Goal: Task Accomplishment & Management: Manage account settings

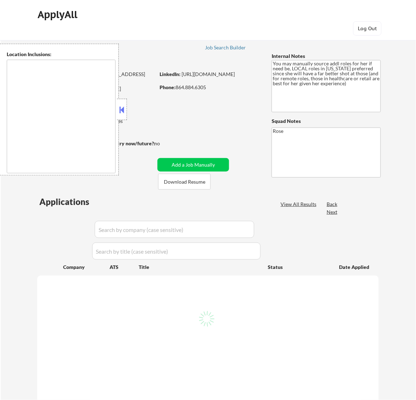
type textarea "[GEOGRAPHIC_DATA], [GEOGRAPHIC_DATA] [GEOGRAPHIC_DATA], [GEOGRAPHIC_DATA] [GEOG…"
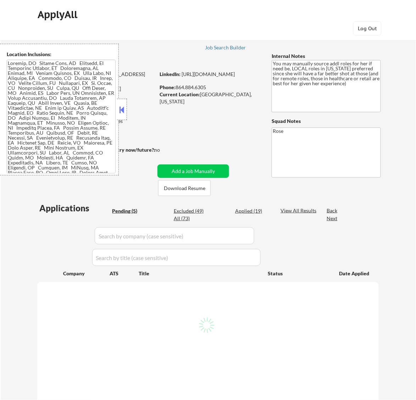
select select ""pending""
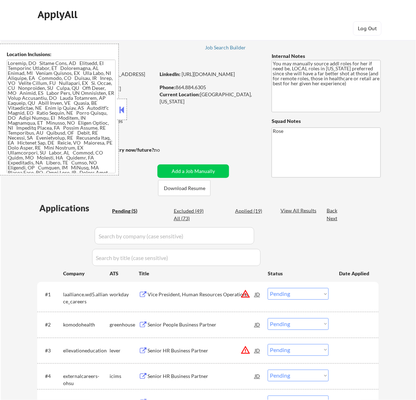
click at [124, 107] on button at bounding box center [122, 109] width 8 height 11
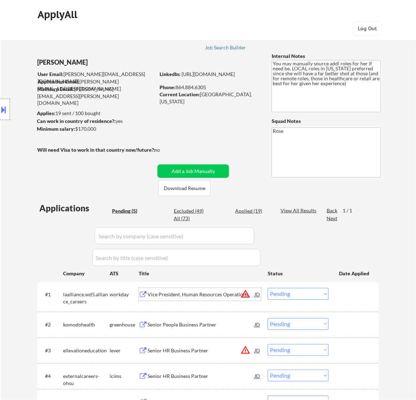
click at [202, 295] on div "Vice President, Human Resources Operations" at bounding box center [201, 294] width 107 height 7
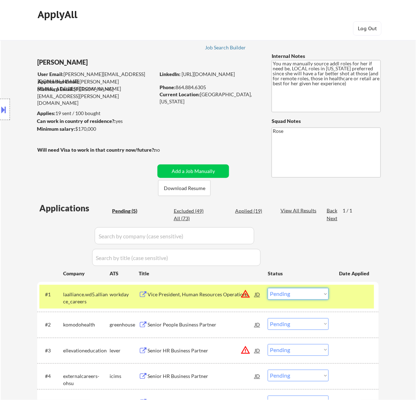
click at [314, 292] on select "Choose an option... Pending Applied Excluded (Questions) Excluded (Expired) Exc…" at bounding box center [298, 294] width 61 height 12
click at [268, 288] on select "Choose an option... Pending Applied Excluded (Questions) Excluded (Expired) Exc…" at bounding box center [298, 294] width 61 height 12
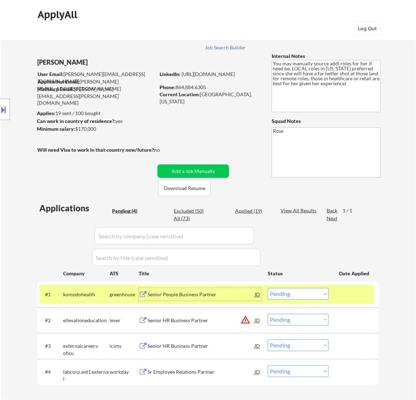
click at [231, 296] on div "Senior People Business Partner" at bounding box center [201, 294] width 107 height 7
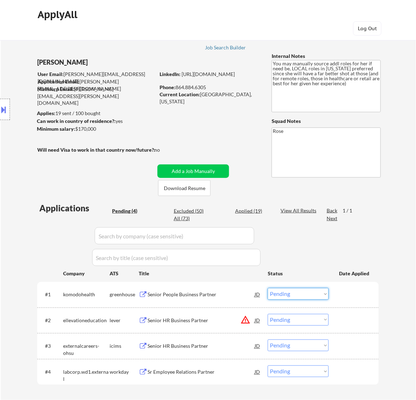
click at [302, 290] on select "Choose an option... Pending Applied Excluded (Questions) Excluded (Expired) Exc…" at bounding box center [298, 294] width 61 height 12
click at [268, 288] on select "Choose an option... Pending Applied Excluded (Questions) Excluded (Expired) Exc…" at bounding box center [298, 294] width 61 height 12
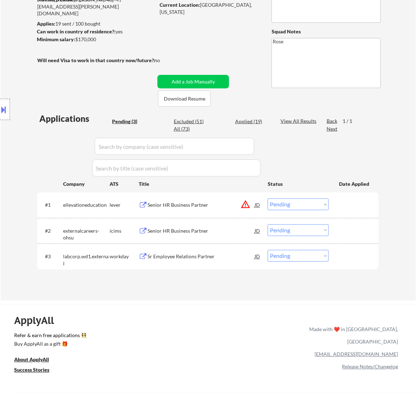
scroll to position [178, 0]
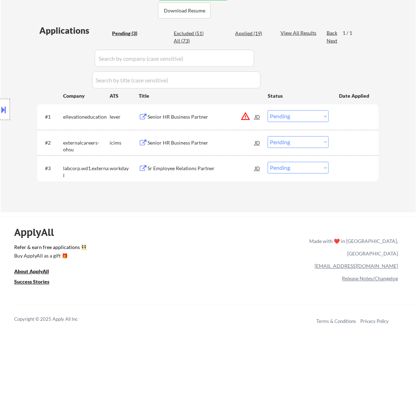
click at [215, 118] on div "Senior HR Business Partner" at bounding box center [201, 117] width 107 height 7
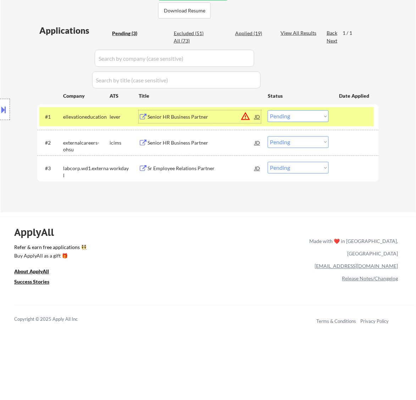
click at [292, 114] on select "Choose an option... Pending Applied Excluded (Questions) Excluded (Expired) Exc…" at bounding box center [298, 116] width 61 height 12
click at [268, 110] on select "Choose an option... Pending Applied Excluded (Questions) Excluded (Expired) Exc…" at bounding box center [298, 116] width 61 height 12
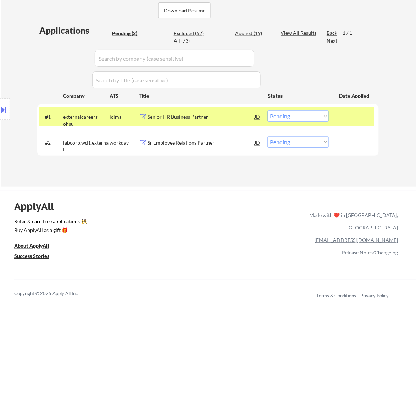
click at [217, 116] on div "Senior HR Business Partner" at bounding box center [201, 117] width 107 height 7
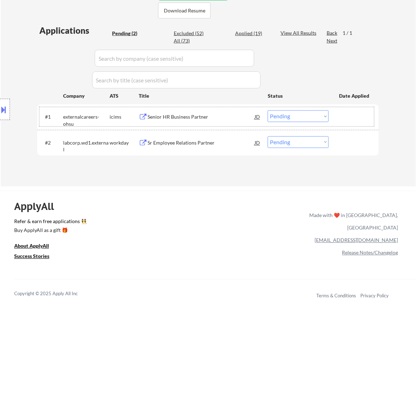
click at [286, 110] on div "#1 externalcareers-ohsu icims Senior HR Business Partner JD warning_amber Choos…" at bounding box center [206, 116] width 335 height 19
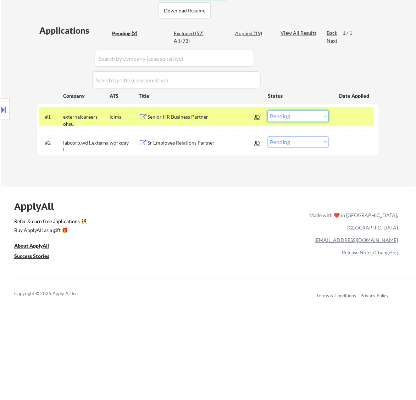
click at [288, 114] on select "Choose an option... Pending Applied Excluded (Questions) Excluded (Expired) Exc…" at bounding box center [298, 116] width 61 height 12
click at [268, 110] on select "Choose an option... Pending Applied Excluded (Questions) Excluded (Expired) Exc…" at bounding box center [298, 116] width 61 height 12
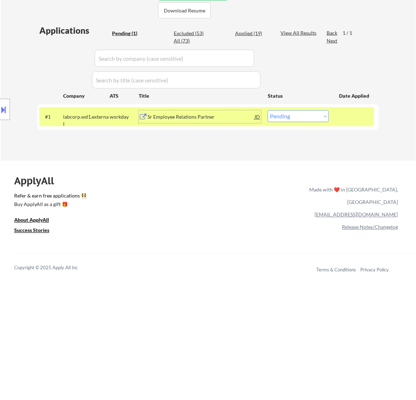
click at [234, 119] on div "Sr Employee Relations Partner" at bounding box center [201, 117] width 107 height 7
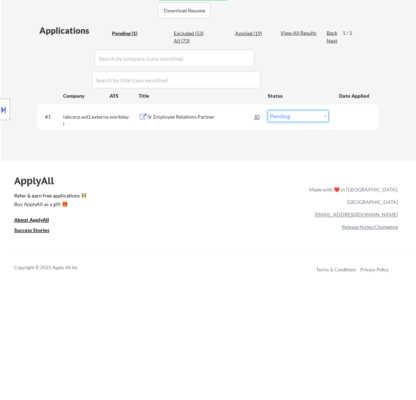
click at [297, 118] on select "Choose an option... Pending Applied Excluded (Questions) Excluded (Expired) Exc…" at bounding box center [298, 116] width 61 height 12
select select ""excluded__expired_""
click at [268, 110] on select "Choose an option... Pending Applied Excluded (Questions) Excluded (Expired) Exc…" at bounding box center [298, 116] width 61 height 12
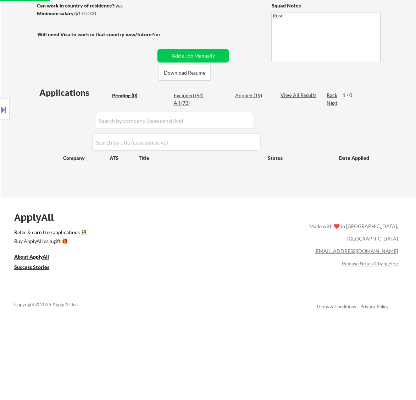
scroll to position [89, 0]
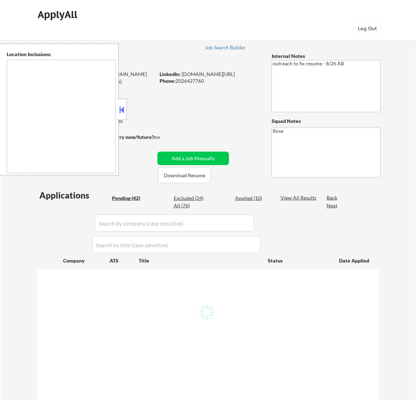
type textarea "Reston, [GEOGRAPHIC_DATA] [GEOGRAPHIC_DATA], [GEOGRAPHIC_DATA] [GEOGRAPHIC_DATA…"
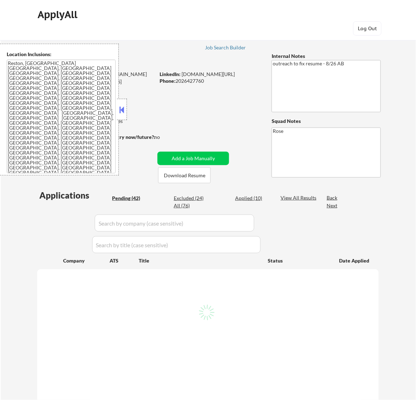
select select ""pending""
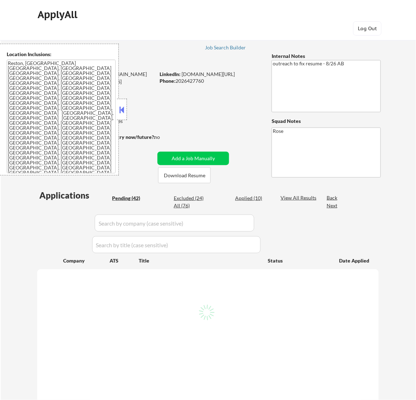
select select ""pending""
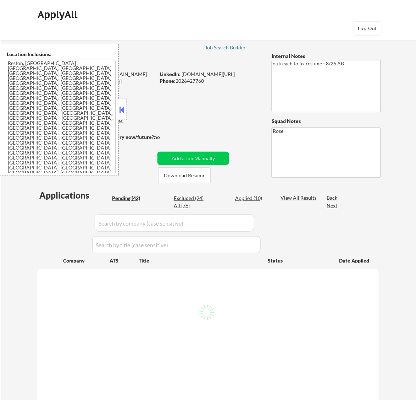
select select ""pending""
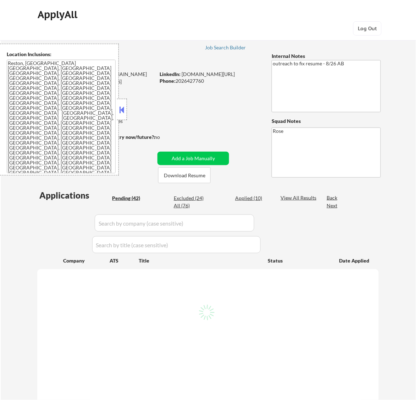
select select ""pending""
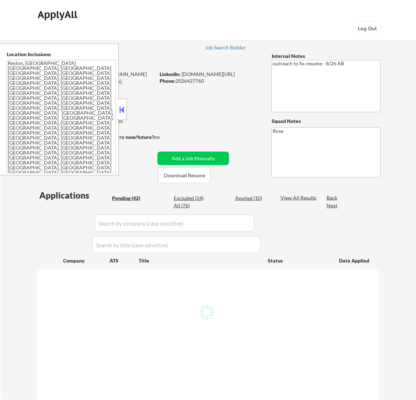
select select ""pending""
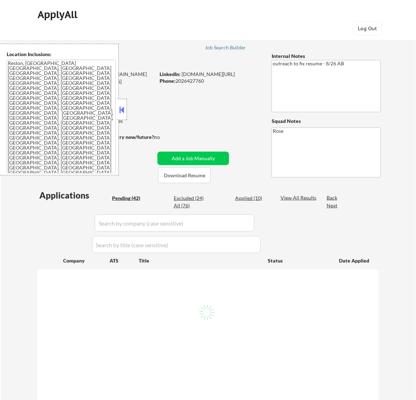
select select ""pending""
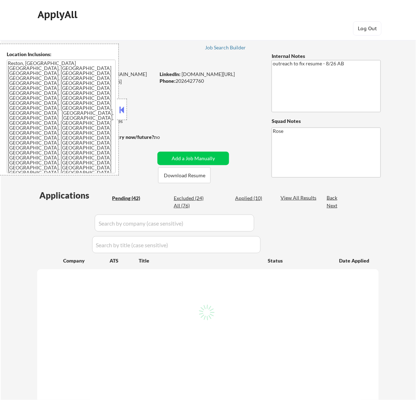
select select ""pending""
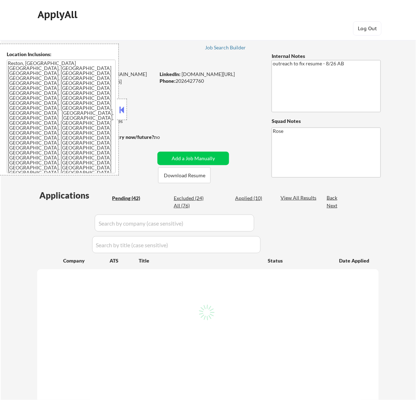
select select ""pending""
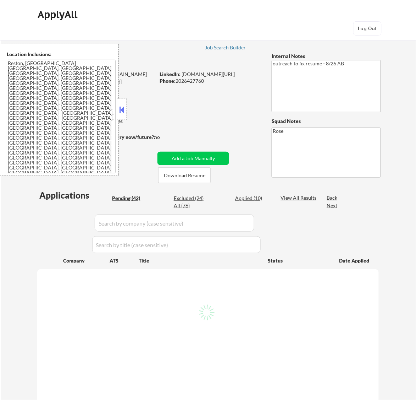
select select ""pending""
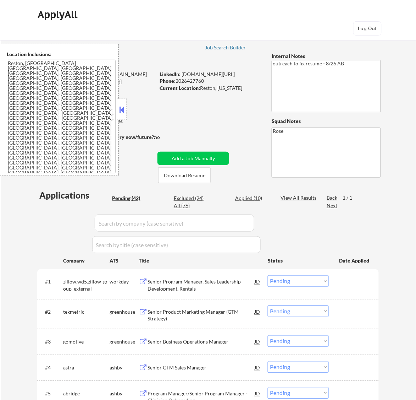
click at [124, 110] on button at bounding box center [122, 109] width 8 height 11
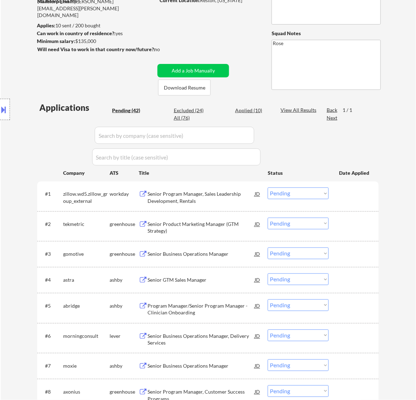
scroll to position [89, 0]
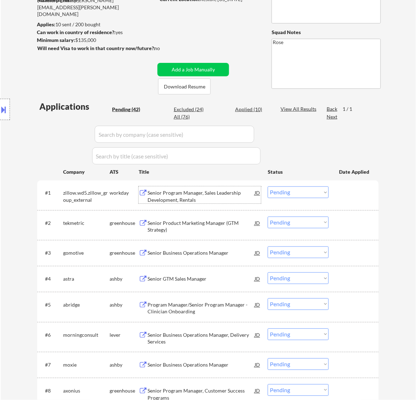
click at [234, 195] on div "Senior Program Manager, Sales Leadership Development, Rentals" at bounding box center [201, 197] width 107 height 14
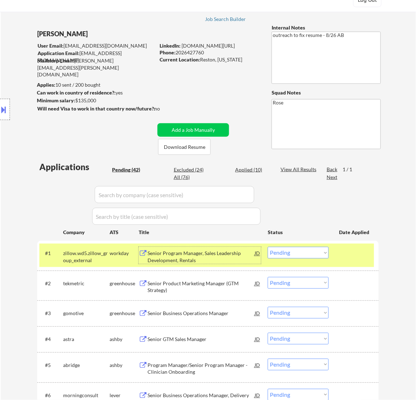
scroll to position [44, 0]
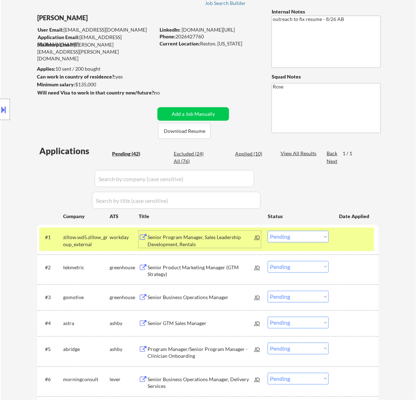
click at [303, 234] on select "Choose an option... Pending Applied Excluded (Questions) Excluded (Expired) Exc…" at bounding box center [298, 237] width 61 height 12
click at [268, 231] on select "Choose an option... Pending Applied Excluded (Questions) Excluded (Expired) Exc…" at bounding box center [298, 237] width 61 height 12
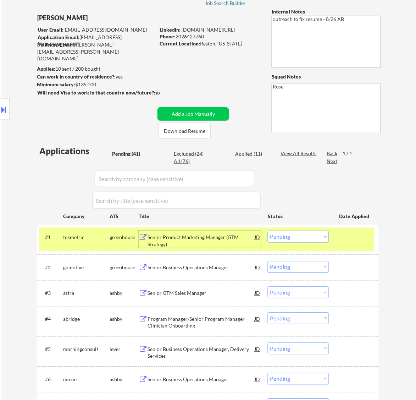
click at [224, 232] on div "Senior Product Marketing Manager (GTM Strategy)" at bounding box center [201, 239] width 107 height 17
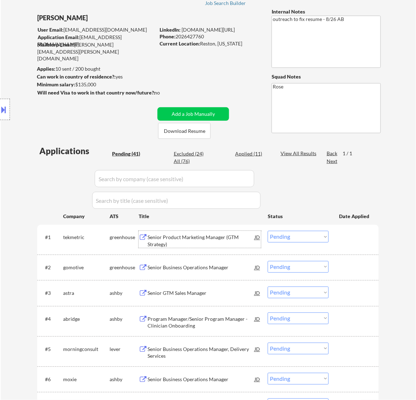
click at [244, 237] on div "Senior Product Marketing Manager (GTM Strategy)" at bounding box center [201, 241] width 107 height 14
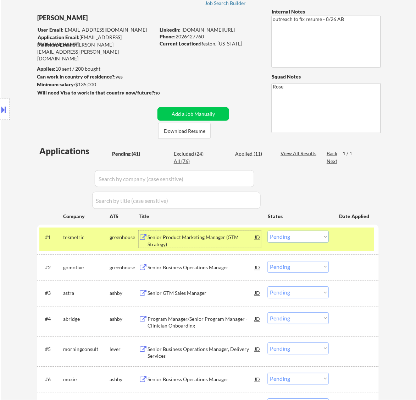
click at [317, 233] on select "Choose an option... Pending Applied Excluded (Questions) Excluded (Expired) Exc…" at bounding box center [298, 237] width 61 height 12
click at [268, 231] on select "Choose an option... Pending Applied Excluded (Questions) Excluded (Expired) Exc…" at bounding box center [298, 237] width 61 height 12
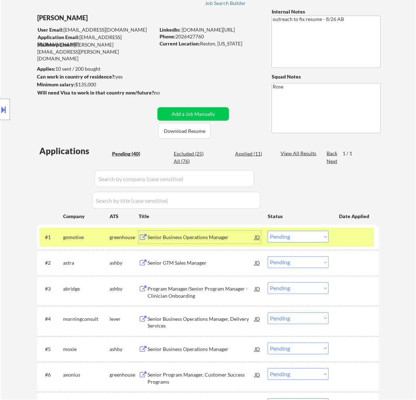
click at [211, 238] on div "Senior Business Operations Manager" at bounding box center [201, 237] width 107 height 7
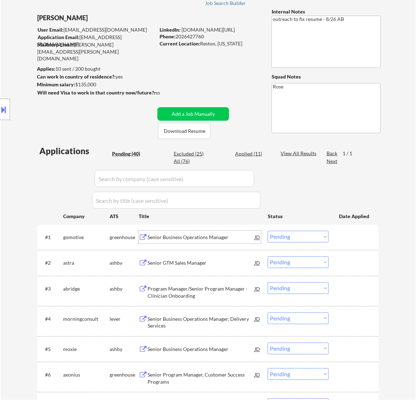
click at [311, 232] on select "Choose an option... Pending Applied Excluded (Questions) Excluded (Expired) Exc…" at bounding box center [298, 237] width 61 height 12
click at [222, 235] on div "Senior Business Operations Manager" at bounding box center [201, 237] width 107 height 7
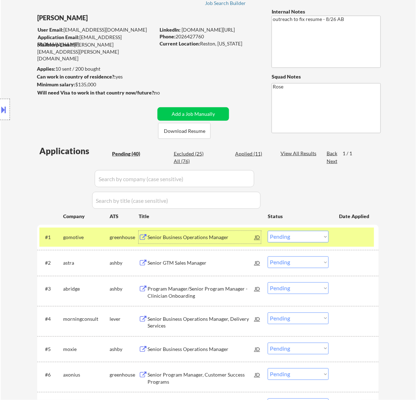
click at [306, 233] on select "Choose an option... Pending Applied Excluded (Questions) Excluded (Expired) Exc…" at bounding box center [298, 237] width 61 height 12
click at [268, 231] on select "Choose an option... Pending Applied Excluded (Questions) Excluded (Expired) Exc…" at bounding box center [298, 237] width 61 height 12
select select ""pending""
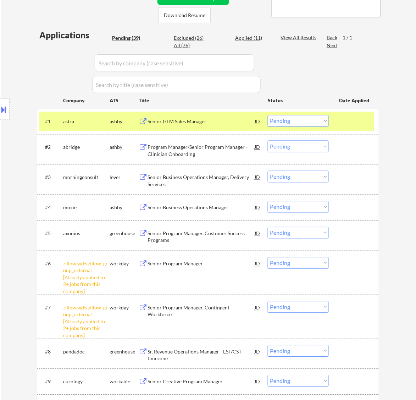
scroll to position [178, 0]
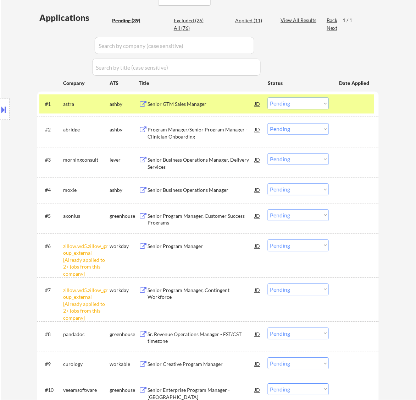
click at [289, 246] on select "Choose an option... Pending Applied Excluded (Questions) Excluded (Expired) Exc…" at bounding box center [298, 246] width 61 height 12
click at [268, 240] on select "Choose an option... Pending Applied Excluded (Questions) Excluded (Expired) Exc…" at bounding box center [298, 246] width 61 height 12
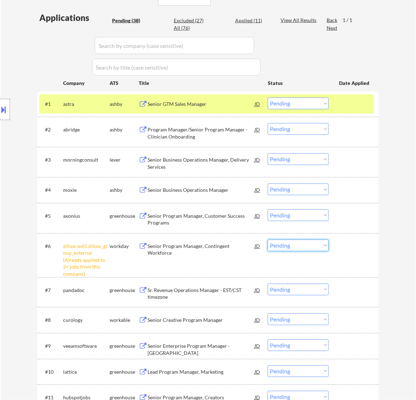
click at [301, 247] on select "Choose an option... Pending Applied Excluded (Questions) Excluded (Expired) Exc…" at bounding box center [298, 246] width 61 height 12
click at [268, 240] on select "Choose an option... Pending Applied Excluded (Questions) Excluded (Expired) Exc…" at bounding box center [298, 246] width 61 height 12
select select ""pending""
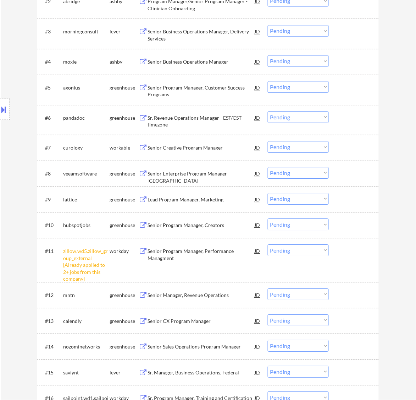
scroll to position [311, 0]
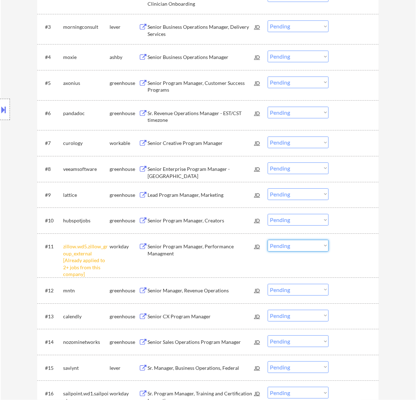
click at [290, 245] on select "Choose an option... Pending Applied Excluded (Questions) Excluded (Expired) Exc…" at bounding box center [298, 246] width 61 height 12
click at [268, 240] on select "Choose an option... Pending Applied Excluded (Questions) Excluded (Expired) Exc…" at bounding box center [298, 246] width 61 height 12
select select ""pending""
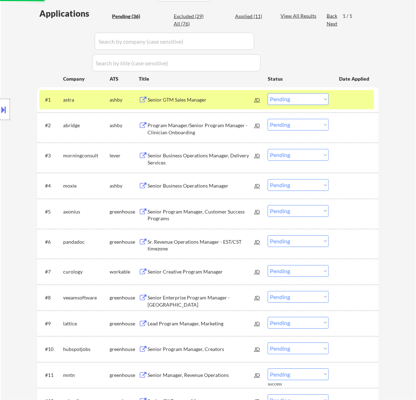
scroll to position [178, 0]
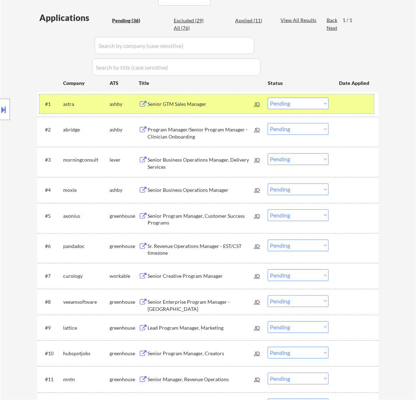
click at [224, 110] on div "#1 astra [PERSON_NAME] Senior GTM Sales Manager JD Choose an option... Pending …" at bounding box center [206, 103] width 335 height 19
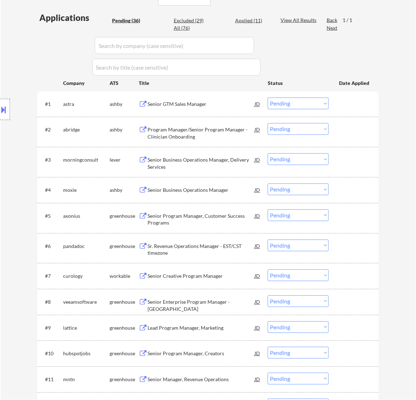
click at [228, 105] on div "Senior GTM Sales Manager" at bounding box center [201, 104] width 107 height 7
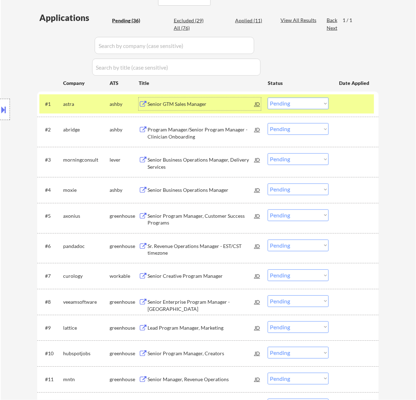
click at [305, 104] on select "Choose an option... Pending Applied Excluded (Questions) Excluded (Expired) Exc…" at bounding box center [298, 104] width 61 height 12
click at [268, 98] on select "Choose an option... Pending Applied Excluded (Questions) Excluded (Expired) Exc…" at bounding box center [298, 104] width 61 height 12
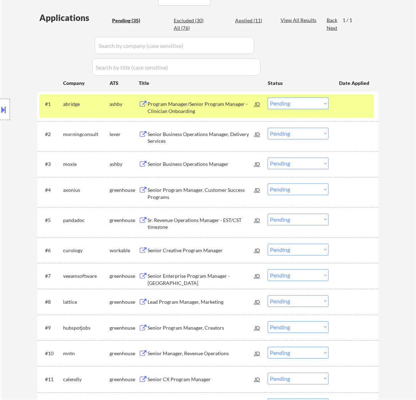
click at [215, 112] on div "Program Manager/Senior Program Manager - Clinician Onboarding" at bounding box center [201, 108] width 107 height 14
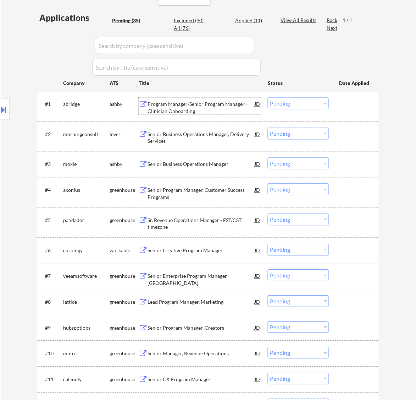
click at [300, 103] on select "Choose an option... Pending Applied Excluded (Questions) Excluded (Expired) Exc…" at bounding box center [298, 104] width 61 height 12
click at [268, 98] on select "Choose an option... Pending Applied Excluded (Questions) Excluded (Expired) Exc…" at bounding box center [298, 104] width 61 height 12
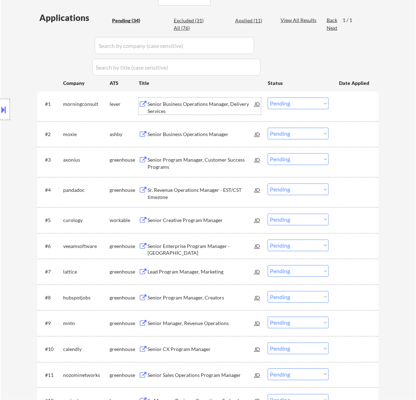
click at [228, 109] on div "Senior Business Operations Manager, Delivery Services" at bounding box center [201, 108] width 107 height 14
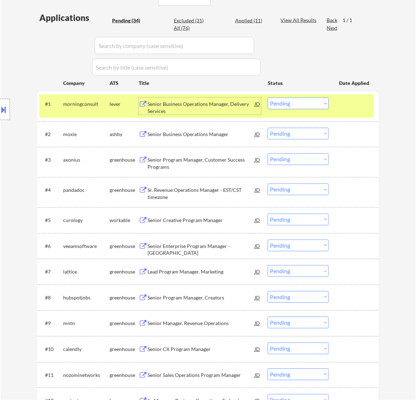
click at [301, 101] on select "Choose an option... Pending Applied Excluded (Questions) Excluded (Expired) Exc…" at bounding box center [298, 104] width 61 height 12
click at [268, 98] on select "Choose an option... Pending Applied Excluded (Questions) Excluded (Expired) Exc…" at bounding box center [298, 104] width 61 height 12
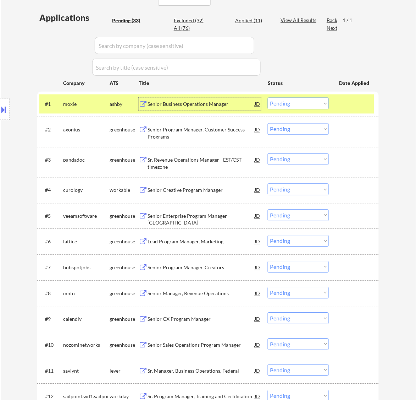
click at [218, 107] on div "Senior Business Operations Manager" at bounding box center [201, 104] width 107 height 7
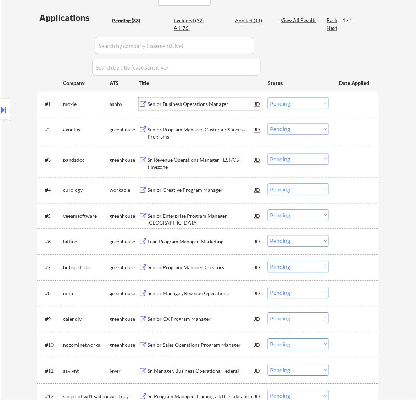
click at [231, 105] on div "Senior Business Operations Manager" at bounding box center [201, 104] width 107 height 7
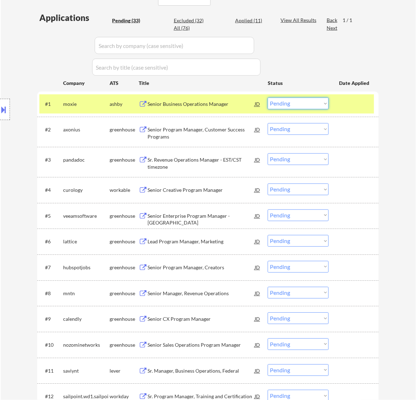
click at [297, 102] on select "Choose an option... Pending Applied Excluded (Questions) Excluded (Expired) Exc…" at bounding box center [298, 104] width 61 height 12
click at [268, 98] on select "Choose an option... Pending Applied Excluded (Questions) Excluded (Expired) Exc…" at bounding box center [298, 104] width 61 height 12
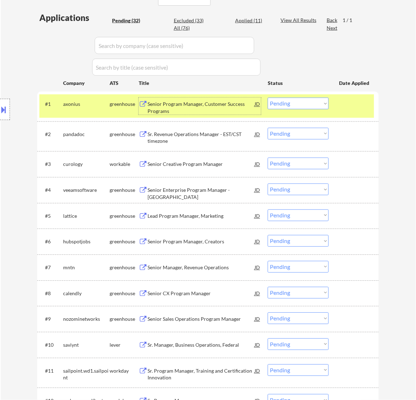
click at [206, 108] on div "Senior Program Manager, Customer Success Programs" at bounding box center [201, 108] width 107 height 14
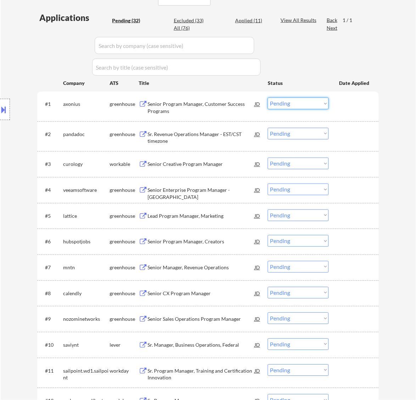
click at [293, 98] on select "Choose an option... Pending Applied Excluded (Questions) Excluded (Expired) Exc…" at bounding box center [298, 104] width 61 height 12
click at [268, 98] on select "Choose an option... Pending Applied Excluded (Questions) Excluded (Expired) Exc…" at bounding box center [298, 104] width 61 height 12
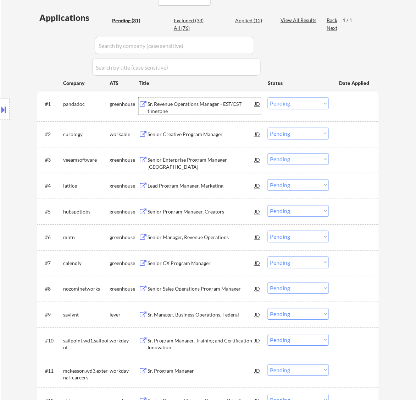
click at [246, 107] on div "Sr. Revenue Operations Manager - EST/CST timezone" at bounding box center [201, 108] width 107 height 14
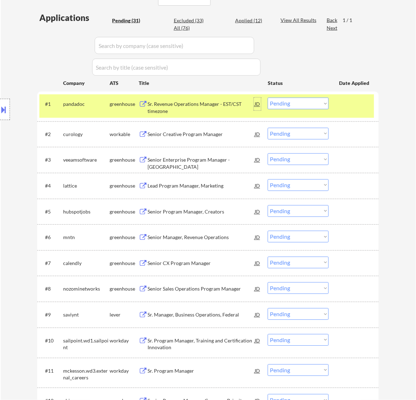
click at [254, 103] on div "JD" at bounding box center [257, 104] width 7 height 13
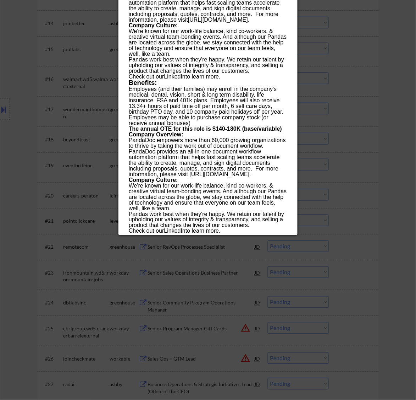
scroll to position [659, 0]
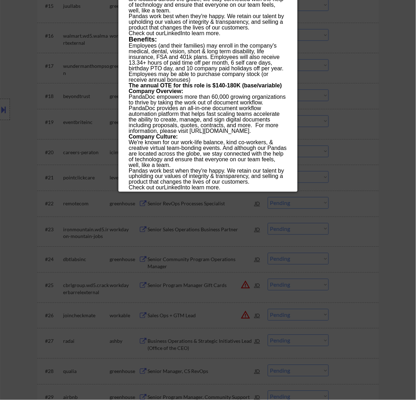
drag, startPoint x: 130, startPoint y: 30, endPoint x: 253, endPoint y: 188, distance: 200.6
copy div "Lo. Ipsumdo Sitametcon Adipisc - ELI/SED doeiusmo temporin Utlabo (ETD) MA Aliq…"
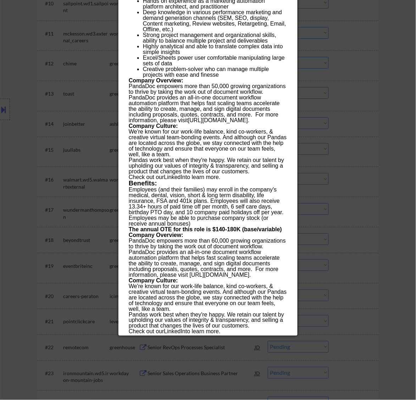
scroll to position [481, 0]
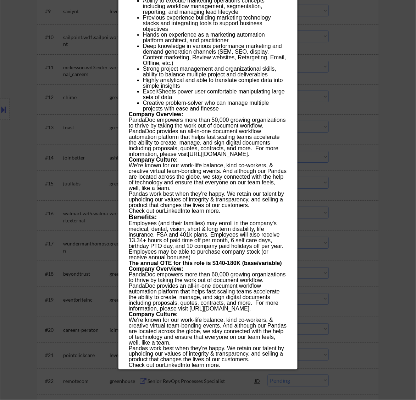
click at [353, 71] on div at bounding box center [208, 200] width 416 height 400
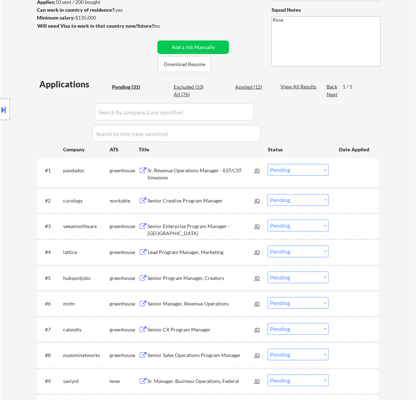
scroll to position [126, 0]
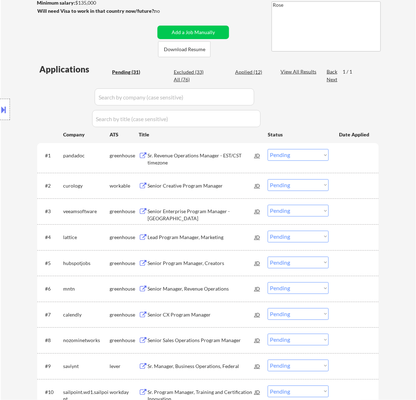
click at [296, 153] on select "Choose an option... Pending Applied Excluded (Questions) Excluded (Expired) Exc…" at bounding box center [298, 155] width 61 height 12
click at [268, 149] on select "Choose an option... Pending Applied Excluded (Questions) Excluded (Expired) Exc…" at bounding box center [298, 155] width 61 height 12
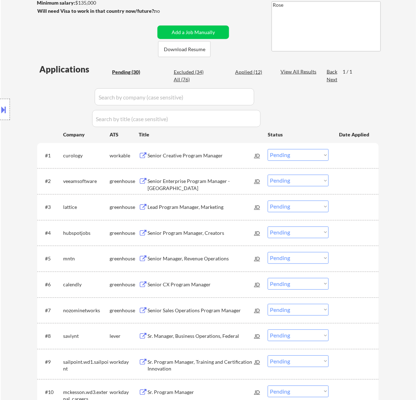
click at [222, 155] on div "Senior Creative Program Manager" at bounding box center [201, 155] width 107 height 7
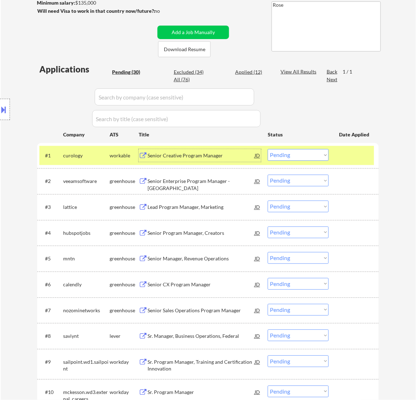
click at [294, 159] on select "Choose an option... Pending Applied Excluded (Questions) Excluded (Expired) Exc…" at bounding box center [298, 155] width 61 height 12
click at [268, 149] on select "Choose an option... Pending Applied Excluded (Questions) Excluded (Expired) Exc…" at bounding box center [298, 155] width 61 height 12
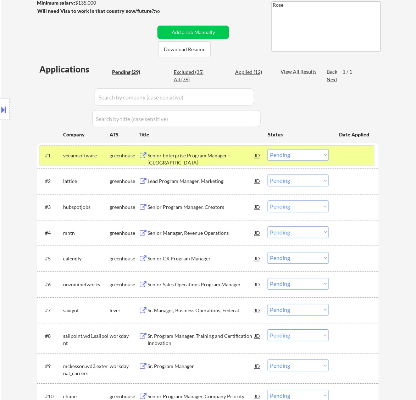
drag, startPoint x: 169, startPoint y: 163, endPoint x: 176, endPoint y: 162, distance: 6.5
click at [170, 163] on div "#1 veeamsoftware greenhouse Senior Enterprise Program Manager - [GEOGRAPHIC_DAT…" at bounding box center [206, 155] width 335 height 19
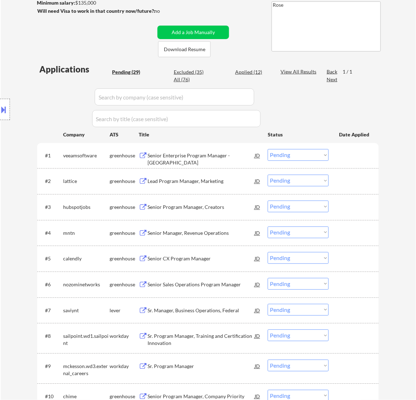
click at [182, 160] on div "Senior Enterprise Program Manager - [GEOGRAPHIC_DATA]" at bounding box center [201, 155] width 107 height 13
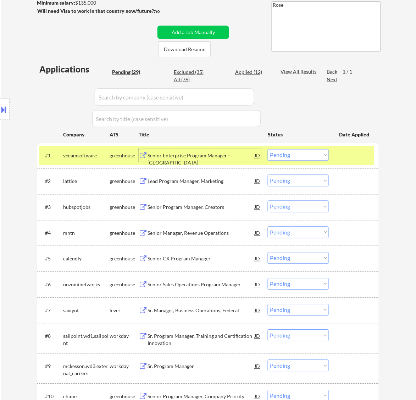
click at [310, 156] on select "Choose an option... Pending Applied Excluded (Questions) Excluded (Expired) Exc…" at bounding box center [298, 155] width 61 height 12
click at [268, 149] on select "Choose an option... Pending Applied Excluded (Questions) Excluded (Expired) Exc…" at bounding box center [298, 155] width 61 height 12
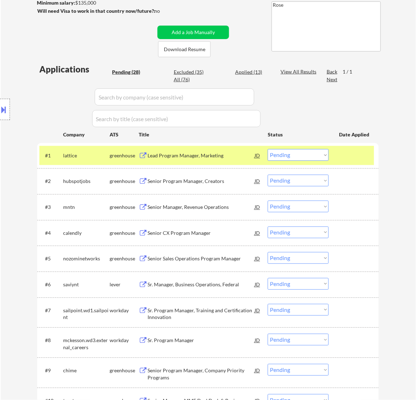
click at [217, 157] on div "Lead Program Manager, Marketing" at bounding box center [201, 155] width 107 height 7
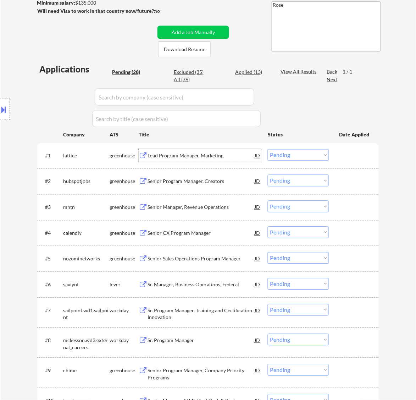
click at [300, 153] on select "Choose an option... Pending Applied Excluded (Questions) Excluded (Expired) Exc…" at bounding box center [298, 155] width 61 height 12
click at [268, 149] on select "Choose an option... Pending Applied Excluded (Questions) Excluded (Expired) Exc…" at bounding box center [298, 155] width 61 height 12
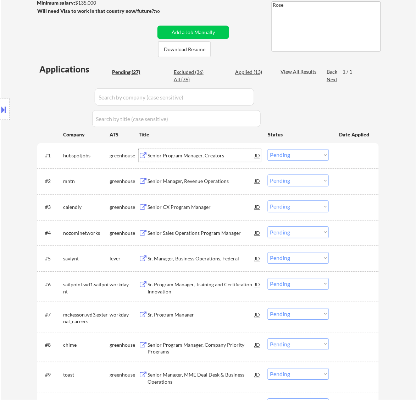
click at [213, 153] on div "Senior Program Manager, Creators" at bounding box center [201, 155] width 107 height 7
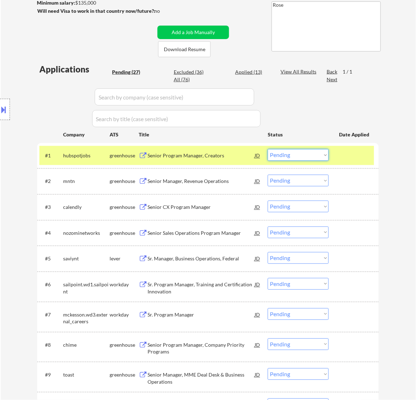
click at [303, 155] on select "Choose an option... Pending Applied Excluded (Questions) Excluded (Expired) Exc…" at bounding box center [298, 155] width 61 height 12
click at [268, 149] on select "Choose an option... Pending Applied Excluded (Questions) Excluded (Expired) Exc…" at bounding box center [298, 155] width 61 height 12
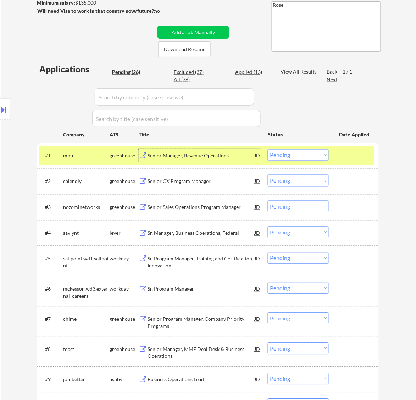
click at [197, 158] on div "Senior Manager, Revenue Operations" at bounding box center [201, 155] width 107 height 7
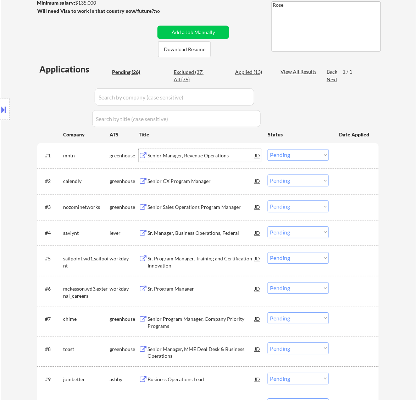
click at [287, 153] on select "Choose an option... Pending Applied Excluded (Questions) Excluded (Expired) Exc…" at bounding box center [298, 155] width 61 height 12
click at [268, 149] on select "Choose an option... Pending Applied Excluded (Questions) Excluded (Expired) Exc…" at bounding box center [298, 155] width 61 height 12
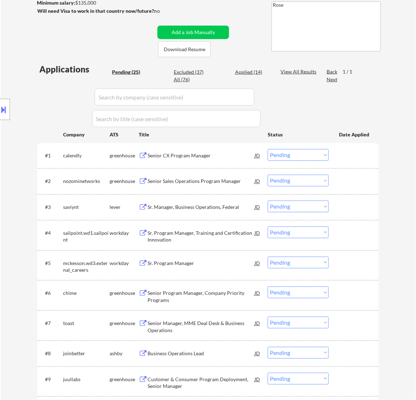
click at [208, 153] on div "Senior CX Program Manager" at bounding box center [201, 155] width 107 height 7
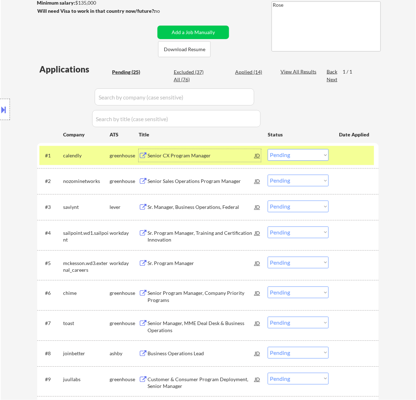
click at [282, 154] on select "Choose an option... Pending Applied Excluded (Questions) Excluded (Expired) Exc…" at bounding box center [298, 155] width 61 height 12
click at [268, 149] on select "Choose an option... Pending Applied Excluded (Questions) Excluded (Expired) Exc…" at bounding box center [298, 155] width 61 height 12
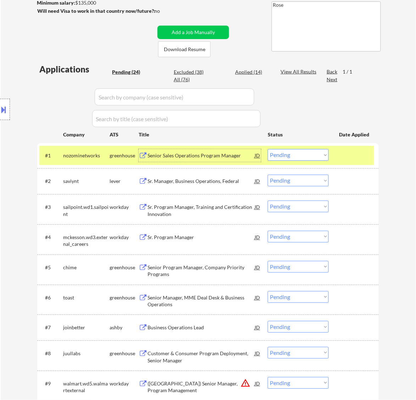
click at [225, 157] on div "Senior Sales Operations Program Manager" at bounding box center [201, 155] width 107 height 7
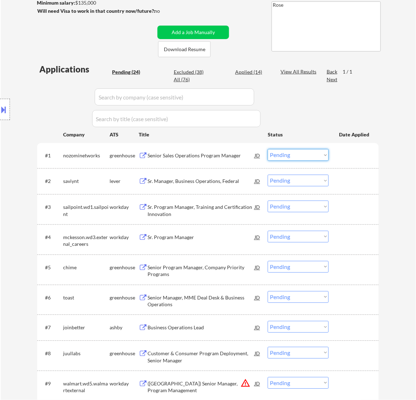
click at [310, 155] on select "Choose an option... Pending Applied Excluded (Questions) Excluded (Expired) Exc…" at bounding box center [298, 155] width 61 height 12
click at [268, 149] on select "Choose an option... Pending Applied Excluded (Questions) Excluded (Expired) Exc…" at bounding box center [298, 155] width 61 height 12
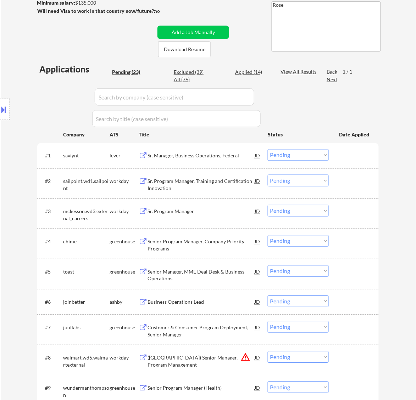
click at [210, 157] on div "Sr. Manager, Business Operations, Federal" at bounding box center [201, 155] width 107 height 7
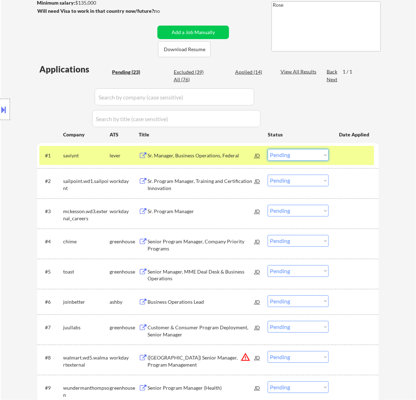
click at [288, 154] on select "Choose an option... Pending Applied Excluded (Questions) Excluded (Expired) Exc…" at bounding box center [298, 155] width 61 height 12
click at [268, 149] on select "Choose an option... Pending Applied Excluded (Questions) Excluded (Expired) Exc…" at bounding box center [298, 155] width 61 height 12
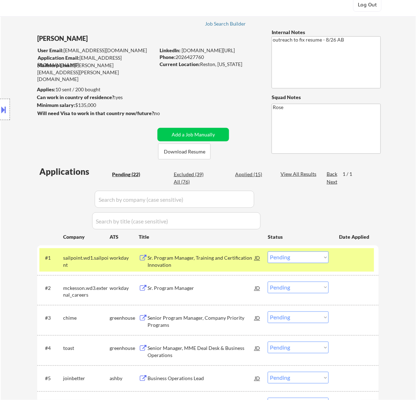
scroll to position [89, 0]
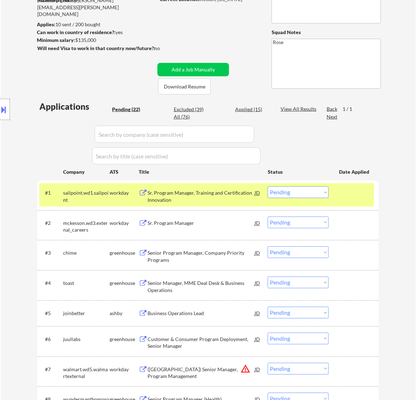
click at [207, 200] on div "Sr. Program Manager, Training and Certification Innovation" at bounding box center [201, 197] width 107 height 14
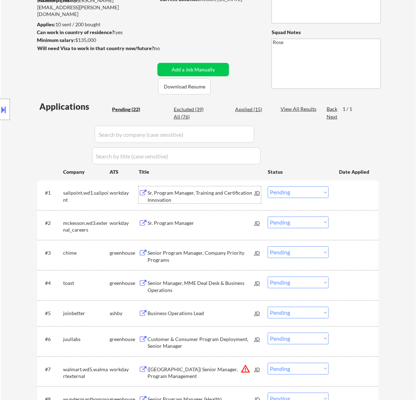
click at [281, 189] on select "Choose an option... Pending Applied Excluded (Questions) Excluded (Expired) Exc…" at bounding box center [298, 192] width 61 height 12
click at [268, 186] on select "Choose an option... Pending Applied Excluded (Questions) Excluded (Expired) Exc…" at bounding box center [298, 192] width 61 height 12
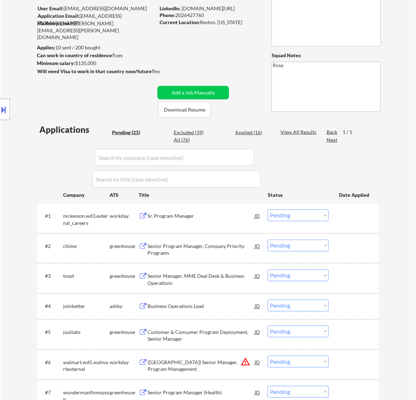
scroll to position [44, 0]
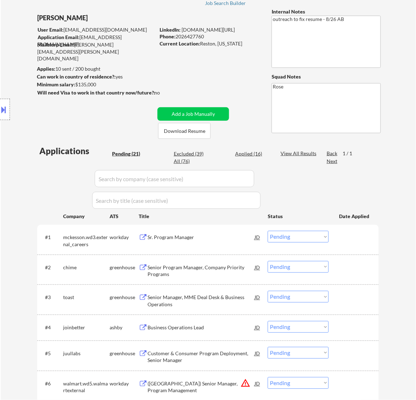
click at [234, 239] on div "Sr. Program Manager" at bounding box center [201, 237] width 107 height 7
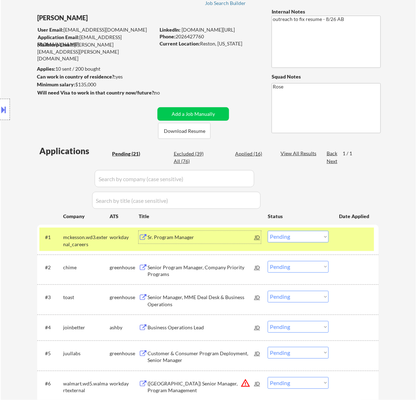
click at [307, 238] on select "Choose an option... Pending Applied Excluded (Questions) Excluded (Expired) Exc…" at bounding box center [298, 237] width 61 height 12
click at [268, 231] on select "Choose an option... Pending Applied Excluded (Questions) Excluded (Expired) Exc…" at bounding box center [298, 237] width 61 height 12
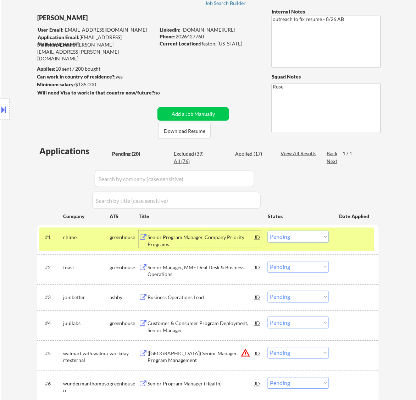
click at [230, 235] on div "Senior Program Manager, Company Priority Programs" at bounding box center [201, 241] width 107 height 14
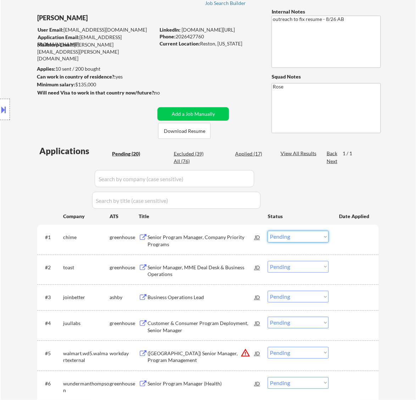
click at [303, 237] on select "Choose an option... Pending Applied Excluded (Questions) Excluded (Expired) Exc…" at bounding box center [298, 237] width 61 height 12
click at [268, 231] on select "Choose an option... Pending Applied Excluded (Questions) Excluded (Expired) Exc…" at bounding box center [298, 237] width 61 height 12
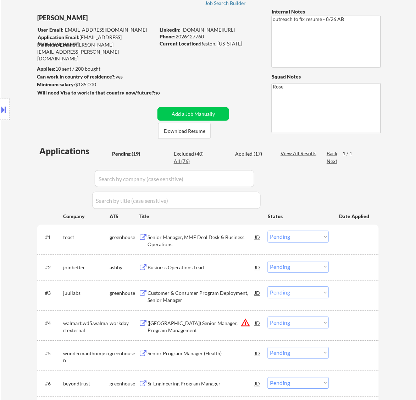
click at [196, 235] on div "Senior Manager, MME Deal Desk & Business Operations" at bounding box center [201, 241] width 107 height 14
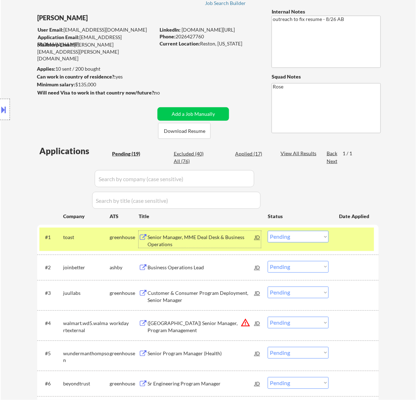
click at [284, 240] on select "Choose an option... Pending Applied Excluded (Questions) Excluded (Expired) Exc…" at bounding box center [298, 237] width 61 height 12
click at [268, 231] on select "Choose an option... Pending Applied Excluded (Questions) Excluded (Expired) Exc…" at bounding box center [298, 237] width 61 height 12
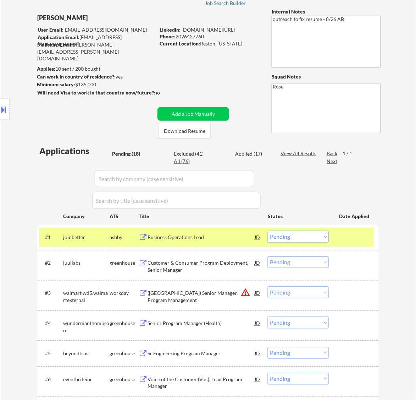
click at [181, 240] on div "Business Operations Lead" at bounding box center [201, 237] width 107 height 7
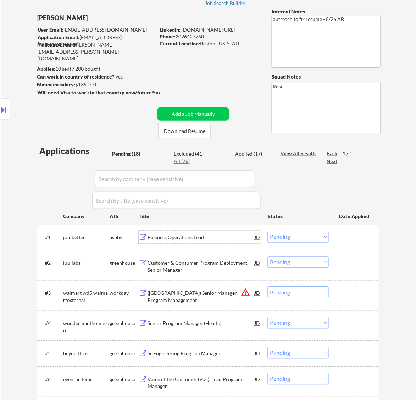
click at [311, 233] on select "Choose an option... Pending Applied Excluded (Questions) Excluded (Expired) Exc…" at bounding box center [298, 237] width 61 height 12
click at [268, 231] on select "Choose an option... Pending Applied Excluded (Questions) Excluded (Expired) Exc…" at bounding box center [298, 237] width 61 height 12
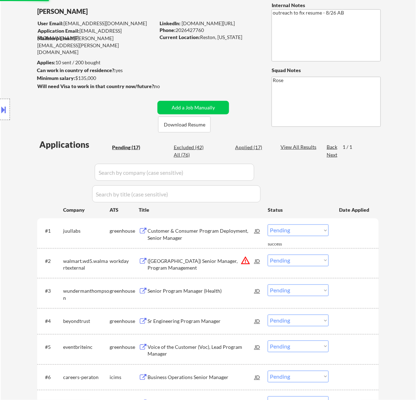
scroll to position [89, 0]
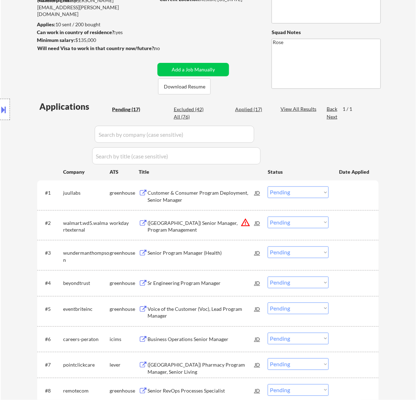
click at [197, 194] on div "Customer & Consumer Program Deployment, Senior Manager" at bounding box center [201, 197] width 107 height 14
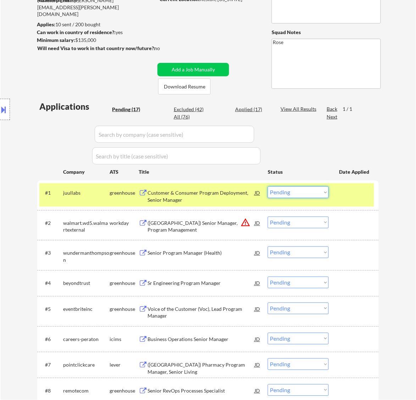
click at [299, 190] on select "Choose an option... Pending Applied Excluded (Questions) Excluded (Expired) Exc…" at bounding box center [298, 192] width 61 height 12
click at [268, 186] on select "Choose an option... Pending Applied Excluded (Questions) Excluded (Expired) Exc…" at bounding box center [298, 192] width 61 height 12
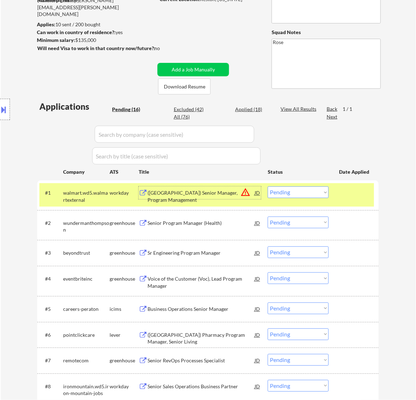
click at [228, 194] on div "([GEOGRAPHIC_DATA]) Senior Manager, Program Management" at bounding box center [201, 197] width 107 height 14
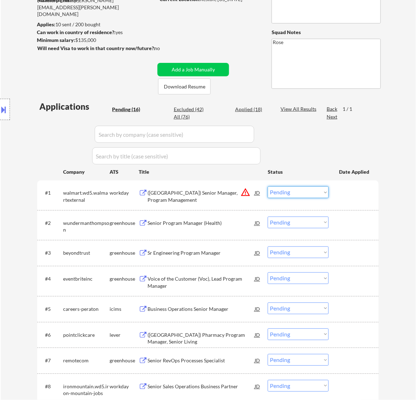
click at [300, 187] on select "Choose an option... Pending Applied Excluded (Questions) Excluded (Expired) Exc…" at bounding box center [298, 192] width 61 height 12
click at [199, 192] on div "([GEOGRAPHIC_DATA]) Senior Manager, Program Management" at bounding box center [201, 197] width 107 height 14
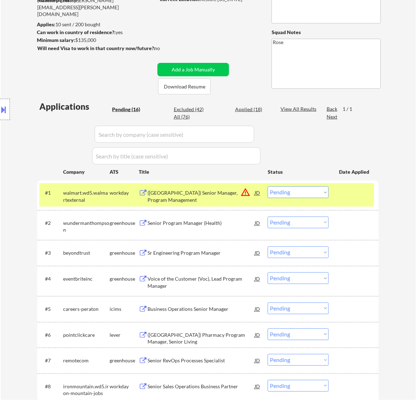
click at [7, 108] on button at bounding box center [4, 110] width 8 height 12
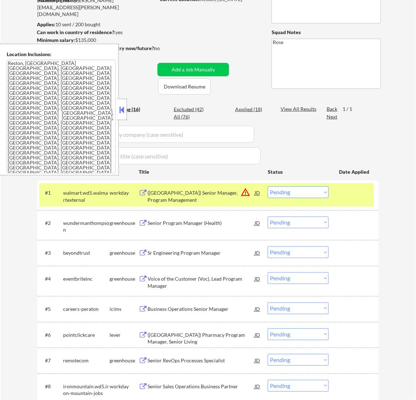
click at [123, 107] on button at bounding box center [122, 109] width 8 height 11
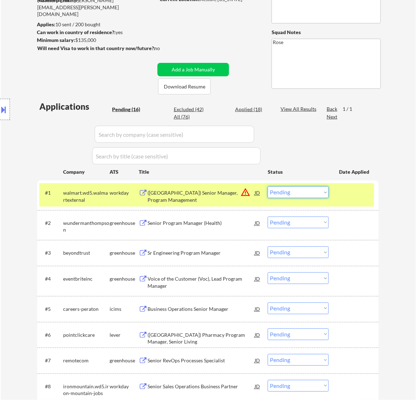
click at [315, 196] on select "Choose an option... Pending Applied Excluded (Questions) Excluded (Expired) Exc…" at bounding box center [298, 192] width 61 height 12
click at [268, 186] on select "Choose an option... Pending Applied Excluded (Questions) Excluded (Expired) Exc…" at bounding box center [298, 192] width 61 height 12
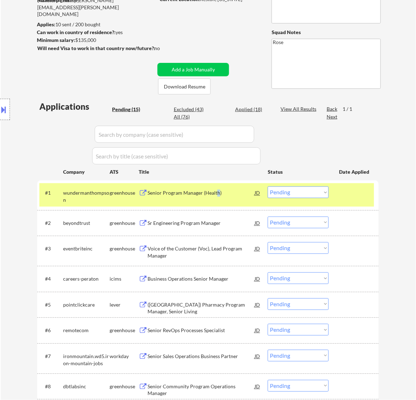
click at [218, 194] on div "Senior Program Manager (Health)" at bounding box center [201, 193] width 107 height 7
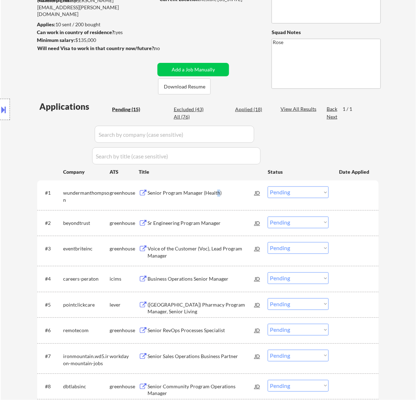
click at [5, 107] on button at bounding box center [4, 110] width 8 height 12
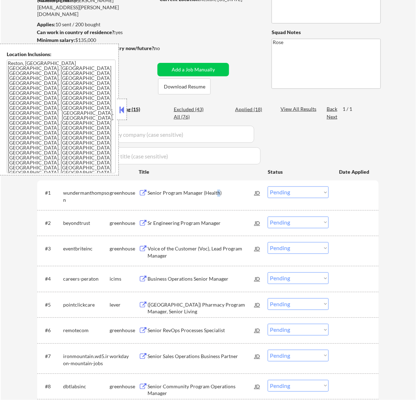
click at [293, 192] on select "Choose an option... Pending Applied Excluded (Questions) Excluded (Expired) Exc…" at bounding box center [298, 192] width 61 height 12
click at [268, 186] on select "Choose an option... Pending Applied Excluded (Questions) Excluded (Expired) Exc…" at bounding box center [298, 192] width 61 height 12
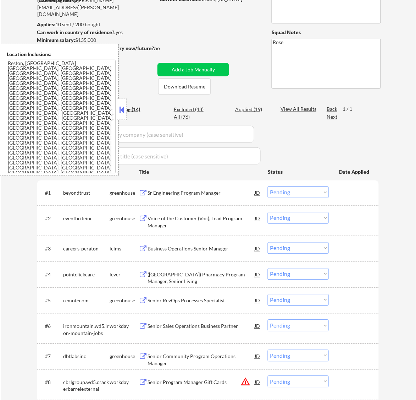
click at [122, 110] on button at bounding box center [122, 109] width 8 height 11
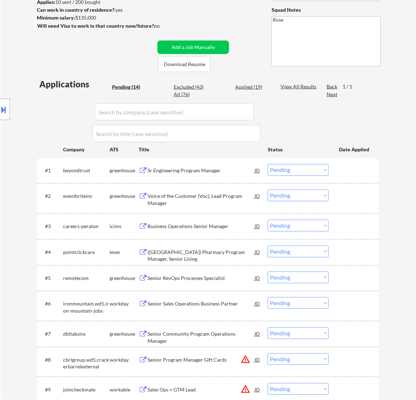
scroll to position [133, 0]
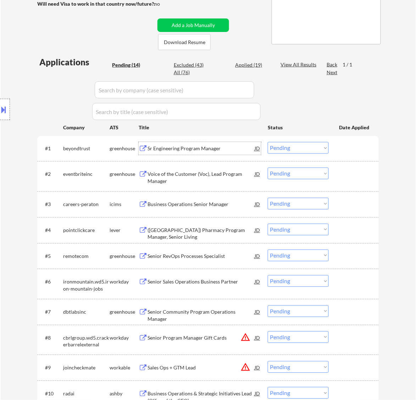
click at [215, 148] on div "Sr Engineering Program Manager" at bounding box center [201, 148] width 107 height 7
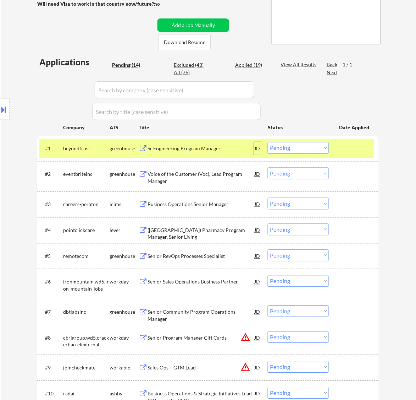
click at [258, 150] on div "JD" at bounding box center [257, 148] width 7 height 13
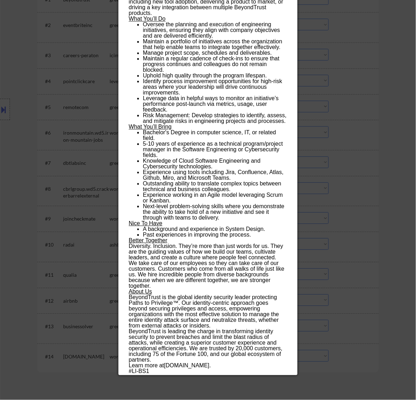
scroll to position [311, 0]
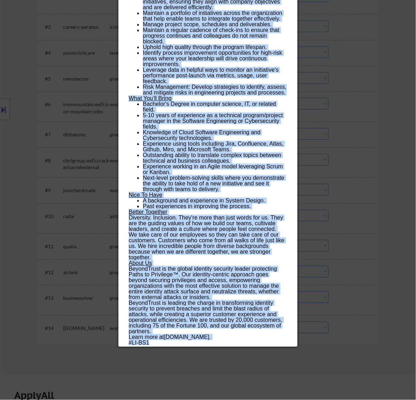
drag, startPoint x: 128, startPoint y: 29, endPoint x: 231, endPoint y: 343, distance: 330.0
click at [231, 343] on div "Sr Engineering Program Manager beyondtrust Remote [GEOGRAPHIC_DATA] | Remote [G…" at bounding box center [208, 93] width 179 height 506
copy div "Lo Ipsumdolors Ametcon Adipisc elitseddoei Tempor Incidi | Utlabo Etdolo Magnaa…"
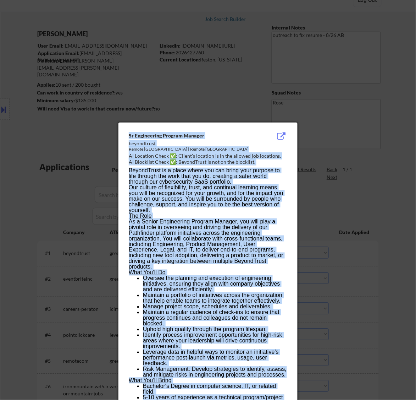
scroll to position [44, 0]
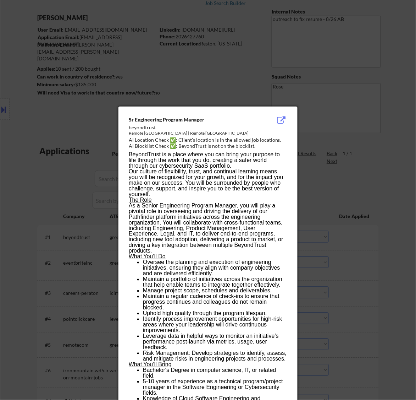
click at [399, 130] on div at bounding box center [208, 200] width 416 height 400
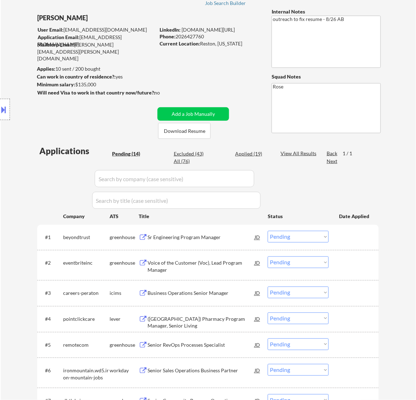
click at [303, 236] on select "Choose an option... Pending Applied Excluded (Questions) Excluded (Expired) Exc…" at bounding box center [298, 237] width 61 height 12
click at [268, 231] on select "Choose an option... Pending Applied Excluded (Questions) Excluded (Expired) Exc…" at bounding box center [298, 237] width 61 height 12
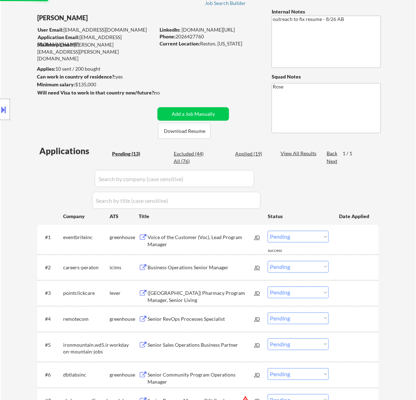
click at [221, 236] on div "Voice of the Customer (Voc), Lead Program Manager" at bounding box center [201, 241] width 107 height 14
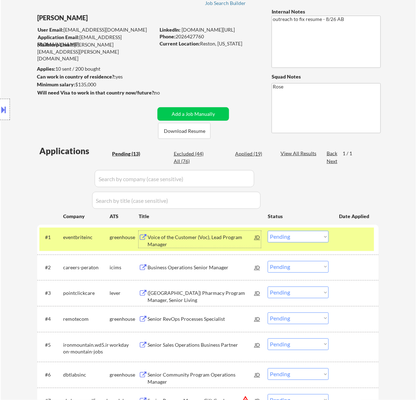
click at [310, 234] on select "Choose an option... Pending Applied Excluded (Questions) Excluded (Expired) Exc…" at bounding box center [298, 237] width 61 height 12
click at [268, 231] on select "Choose an option... Pending Applied Excluded (Questions) Excluded (Expired) Exc…" at bounding box center [298, 237] width 61 height 12
select select ""pending""
